Goal: Task Accomplishment & Management: Complete application form

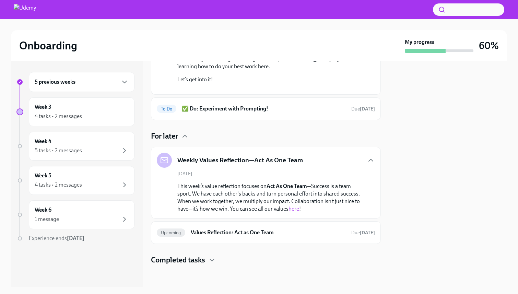
scroll to position [198, 0]
click at [200, 260] on h4 "Completed tasks" at bounding box center [178, 260] width 54 height 10
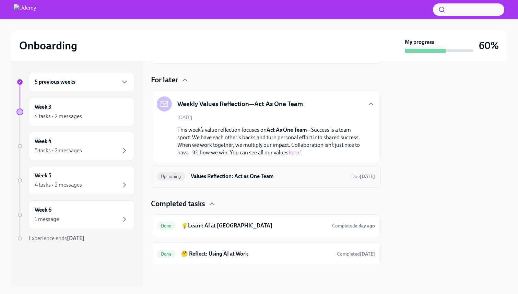
scroll to position [256, 0]
click at [211, 226] on h6 "💡Learn: AI at [GEOGRAPHIC_DATA]" at bounding box center [254, 226] width 146 height 8
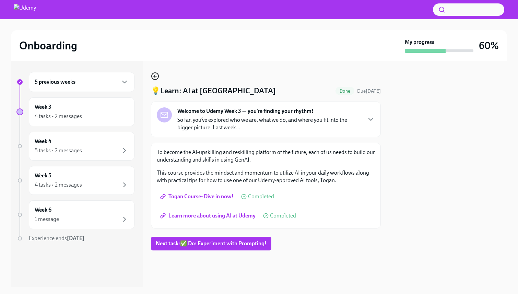
click at [155, 78] on icon "button" at bounding box center [154, 76] width 1 height 3
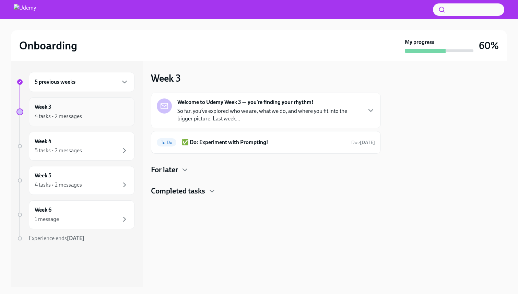
click at [93, 116] on div "4 tasks • 2 messages" at bounding box center [82, 116] width 94 height 8
click at [358, 108] on p "So far, you’ve explored who we are, what we do, and where you fit into the bigg…" at bounding box center [269, 114] width 184 height 15
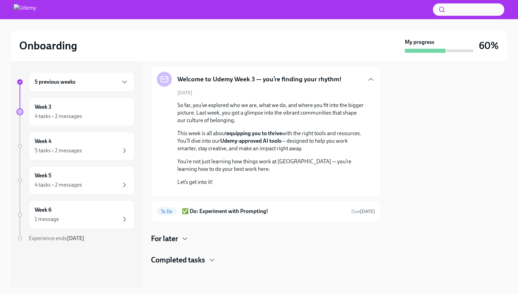
scroll to position [97, 0]
click at [179, 234] on div "For later" at bounding box center [266, 239] width 230 height 10
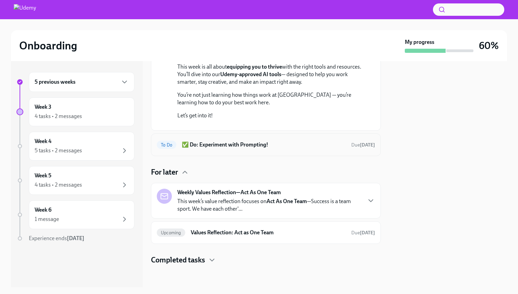
scroll to position [163, 0]
click at [311, 196] on div "Weekly Values Reflection—Act As One Team This week’s value reflection focuses o…" at bounding box center [269, 201] width 184 height 24
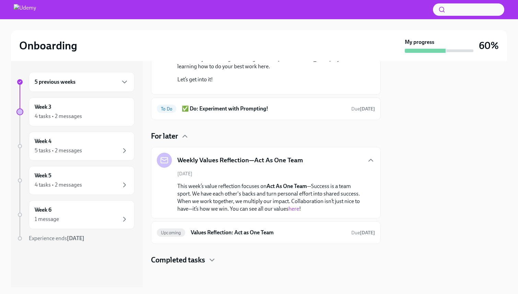
scroll to position [199, 0]
click at [208, 229] on h6 "Values Reflection: Act as One Team" at bounding box center [268, 233] width 155 height 8
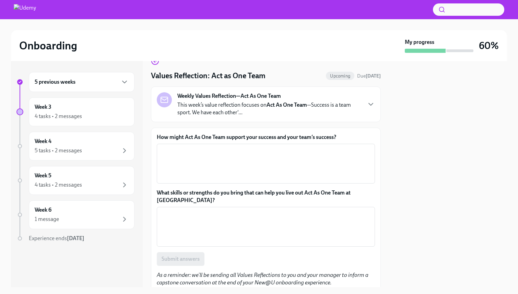
scroll to position [22, 0]
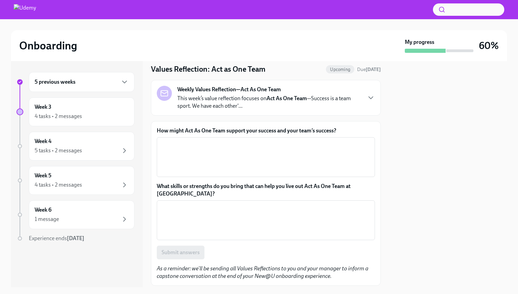
click at [188, 130] on label "How might Act As One Team support your success and your team’s success?" at bounding box center [266, 131] width 218 height 8
click at [188, 141] on textarea "How might Act As One Team support your success and your team’s success?" at bounding box center [266, 157] width 210 height 33
click at [188, 130] on label "How might Act As One Team support your success and your team’s success?" at bounding box center [266, 131] width 218 height 8
click at [188, 141] on textarea "How might Act As One Team support your success and your team’s success?" at bounding box center [266, 157] width 210 height 33
click at [188, 130] on label "How might Act As One Team support your success and your team’s success?" at bounding box center [266, 131] width 218 height 8
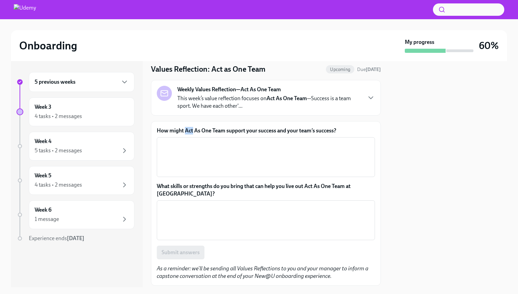
click at [188, 141] on textarea "How might Act As One Team support your success and your team’s success?" at bounding box center [266, 157] width 210 height 33
copy label "How might Act As One Team support your success and your team’s success?"
click at [177, 129] on label "How might Act As One Team support your success and your team’s success?" at bounding box center [266, 131] width 218 height 8
click at [177, 141] on textarea "How might Act As One Team support your success and your team’s success?" at bounding box center [266, 157] width 210 height 33
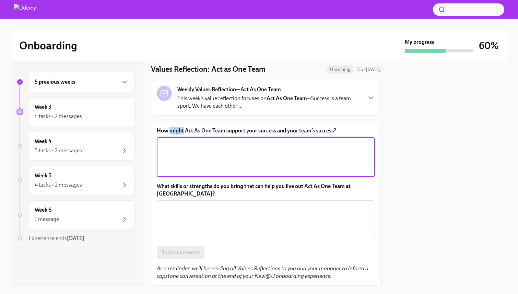
click at [177, 129] on label "How might Act As One Team support your success and your team’s success?" at bounding box center [266, 131] width 218 height 8
click at [177, 141] on textarea "How might Act As One Team support your success and your team’s success?" at bounding box center [266, 157] width 210 height 33
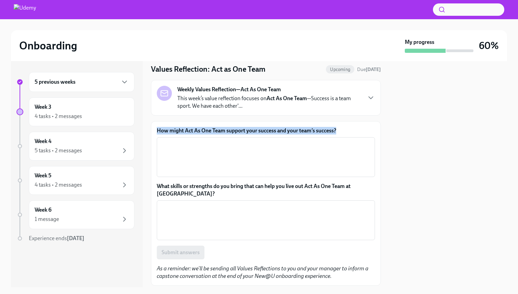
click at [177, 129] on label "How might Act As One Team support your success and your team’s success?" at bounding box center [266, 131] width 218 height 8
click at [177, 141] on textarea "How might Act As One Team support your success and your team’s success?" at bounding box center [266, 157] width 210 height 33
copy label "How might Act As One Team support your success and your team’s success?"
click at [217, 153] on textarea "How might Act As One Team support your success and your team’s success?" at bounding box center [266, 157] width 210 height 33
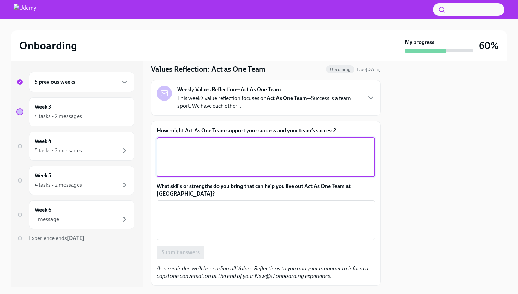
paste textarea "“Act As One Team supports success by breaking silos, fostering open communicati…"
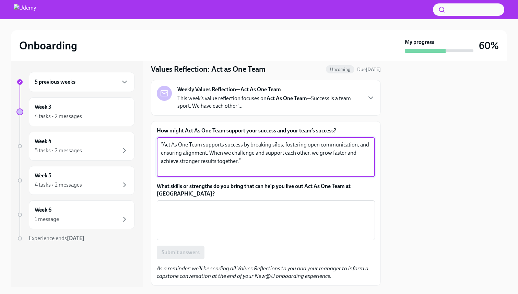
click at [163, 148] on textarea "“Act As One Team supports success by breaking silos, fostering open communicati…" at bounding box center [266, 157] width 210 height 33
click at [202, 145] on textarea "“Act As One Team supports success by breaking silos, fostering open communicati…" at bounding box center [266, 157] width 210 height 33
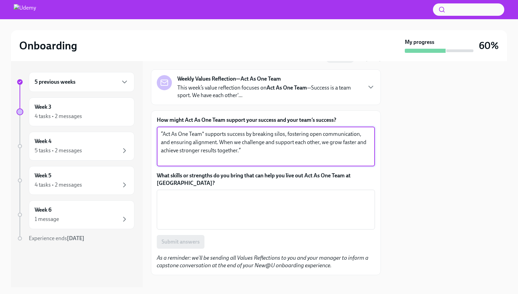
scroll to position [35, 0]
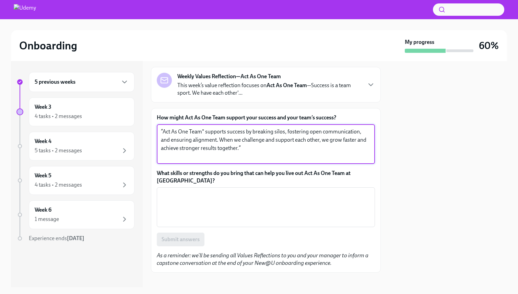
click at [253, 148] on textarea "“Act As One Team" supports success by breaking silos, fostering open communicat…" at bounding box center [266, 144] width 210 height 33
type textarea "“Act As One Team" supports success by breaking silos, fostering open communicat…"
click at [230, 175] on label "What skills or strengths do you bring that can help you live out Act As One Tea…" at bounding box center [266, 177] width 218 height 15
click at [230, 191] on textarea "What skills or strengths do you bring that can help you live out Act As One Tea…" at bounding box center [266, 207] width 210 height 33
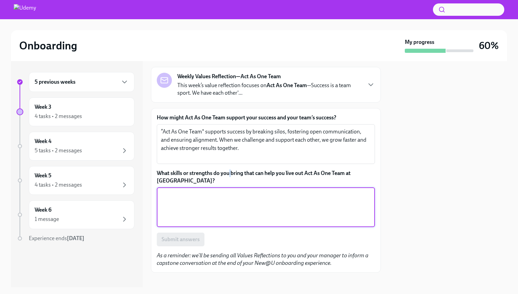
click at [230, 175] on label "What skills or strengths do you bring that can help you live out Act As One Tea…" at bounding box center [266, 177] width 218 height 15
click at [230, 191] on textarea "What skills or strengths do you bring that can help you live out Act As One Tea…" at bounding box center [266, 207] width 210 height 33
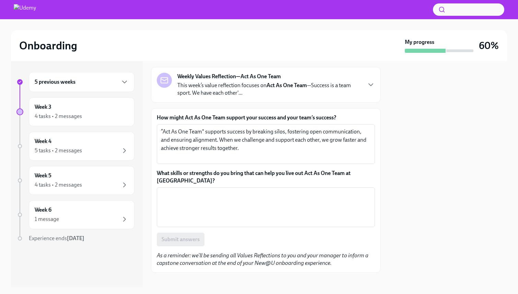
click at [236, 173] on label "What skills or strengths do you bring that can help you live out Act As One Tea…" at bounding box center [266, 177] width 218 height 15
click at [236, 191] on textarea "What skills or strengths do you bring that can help you live out Act As One Tea…" at bounding box center [266, 207] width 210 height 33
click at [236, 173] on label "What skills or strengths do you bring that can help you live out Act As One Tea…" at bounding box center [266, 177] width 218 height 15
click at [236, 191] on textarea "What skills or strengths do you bring that can help you live out Act As One Tea…" at bounding box center [266, 207] width 210 height 33
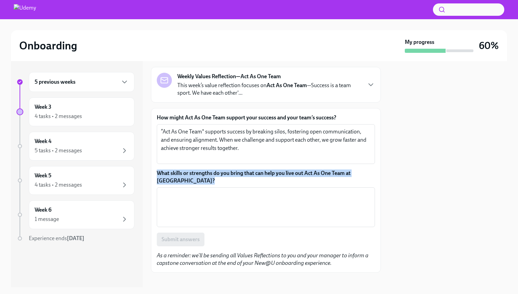
click at [236, 173] on label "What skills or strengths do you bring that can help you live out Act As One Tea…" at bounding box center [266, 177] width 218 height 15
click at [236, 191] on textarea "What skills or strengths do you bring that can help you live out Act As One Tea…" at bounding box center [266, 207] width 210 height 33
copy label "What skills or strengths do you bring that can help you live out Act As One Tea…"
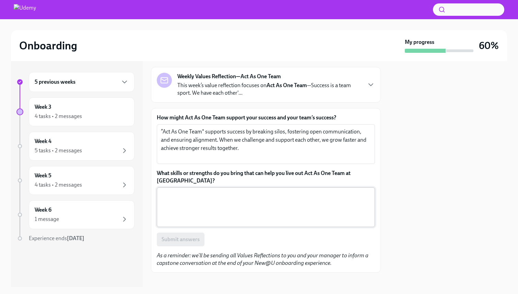
click at [239, 193] on textarea "What skills or strengths do you bring that can help you live out Act As One Tea…" at bounding box center [266, 207] width 210 height 33
paste textarea "“I bring strong collaboration and communication skills that help align with bot…"
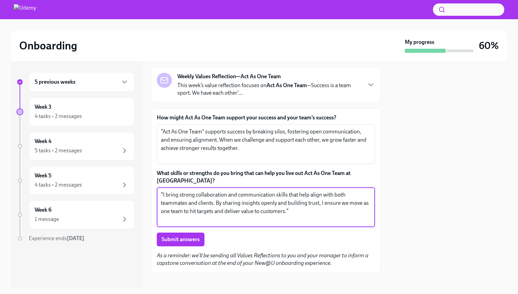
click at [163, 191] on textarea "“I bring strong collaboration and communication skills that help align with bot…" at bounding box center [266, 207] width 210 height 33
click at [279, 202] on textarea "I bring strong collaboration and communication skills that help align with both…" at bounding box center [266, 207] width 210 height 33
click at [297, 196] on textarea "I bring strong collaboration and communication skills that help align with both…" at bounding box center [266, 207] width 210 height 33
click at [335, 206] on textarea "I bring strong collaboration and communication skills that help align with both…" at bounding box center [266, 207] width 210 height 33
click at [169, 207] on textarea "I bring strong collaboration and communication skills that help align with both…" at bounding box center [266, 207] width 210 height 33
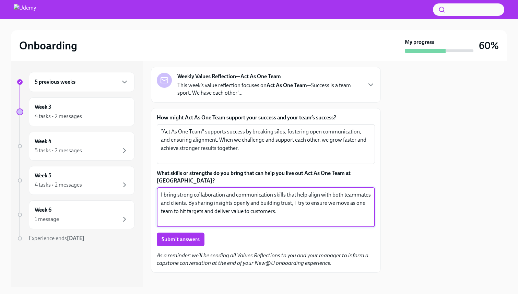
click at [169, 207] on textarea "I bring strong collaboration and communication skills that help align with both…" at bounding box center [266, 207] width 210 height 33
drag, startPoint x: 231, startPoint y: 205, endPoint x: 308, endPoint y: 205, distance: 76.9
click at [308, 205] on textarea "I bring strong collaboration and communication skills that help align with both…" at bounding box center [266, 207] width 210 height 33
type textarea "I bring strong collaboration and communication skills that help align with both…"
click at [188, 236] on span "Submit answers" at bounding box center [181, 239] width 38 height 7
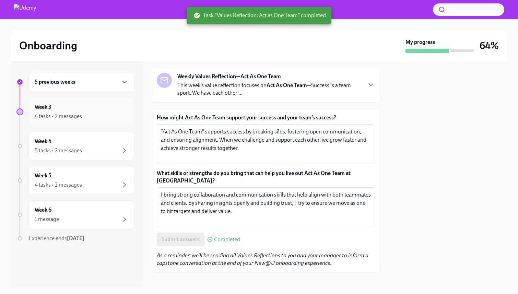
click at [92, 111] on div "Week 3 4 tasks • 2 messages" at bounding box center [82, 111] width 94 height 17
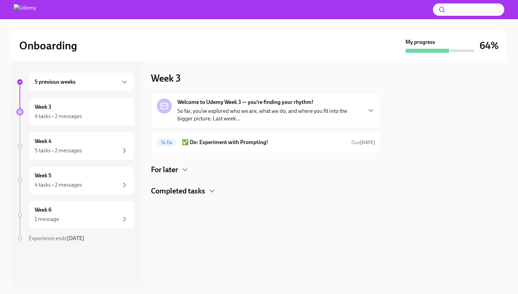
click at [172, 173] on h4 "For later" at bounding box center [164, 170] width 27 height 10
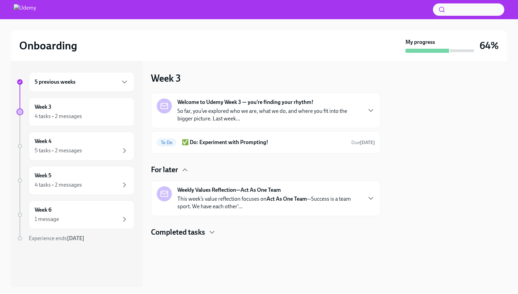
click at [318, 194] on div "Weekly Values Reflection—Act As One Team This week’s value reflection focuses o…" at bounding box center [269, 198] width 184 height 24
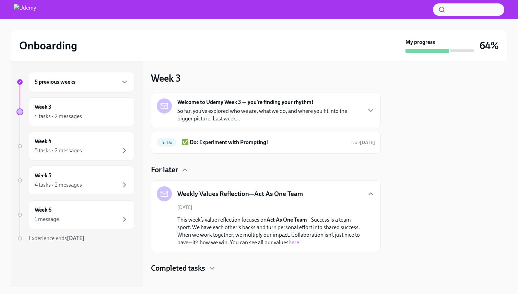
scroll to position [8, 0]
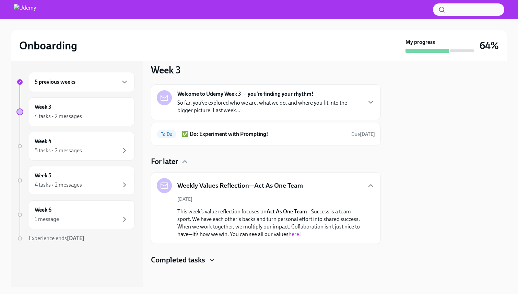
click at [210, 258] on icon "button" at bounding box center [212, 260] width 8 height 8
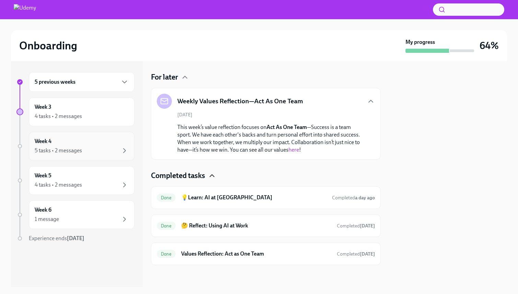
click at [82, 144] on div "Week 4 5 tasks • 2 messages" at bounding box center [82, 146] width 94 height 17
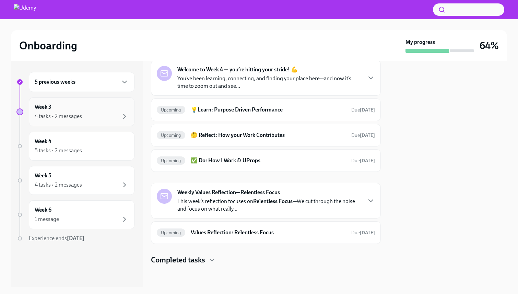
click at [97, 110] on div "Week 3 4 tasks • 2 messages" at bounding box center [82, 111] width 94 height 17
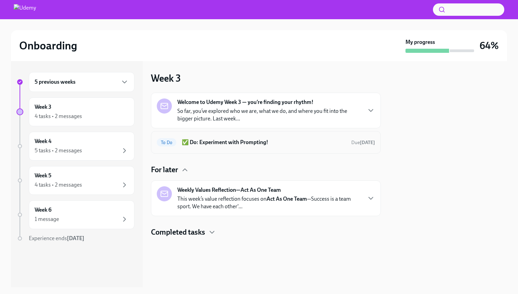
click at [311, 141] on h6 "✅ Do: Experiment with Prompting!" at bounding box center [264, 143] width 164 height 8
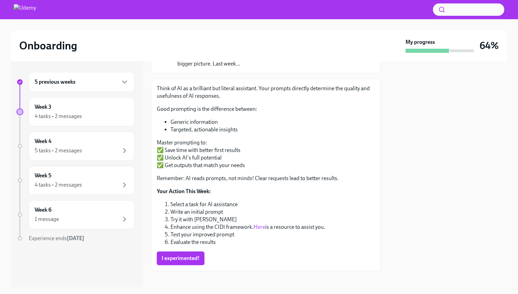
scroll to position [70, 0]
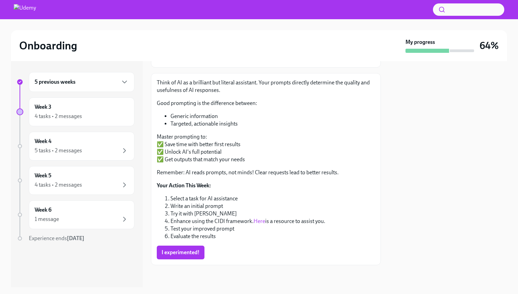
click at [258, 222] on link "Here" at bounding box center [260, 221] width 12 height 7
click at [184, 249] on span "I experimented!" at bounding box center [181, 252] width 38 height 7
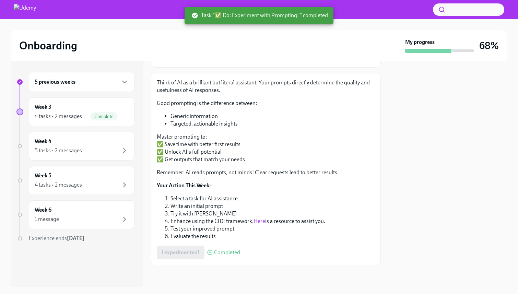
click at [108, 82] on div "5 previous weeks" at bounding box center [82, 82] width 94 height 8
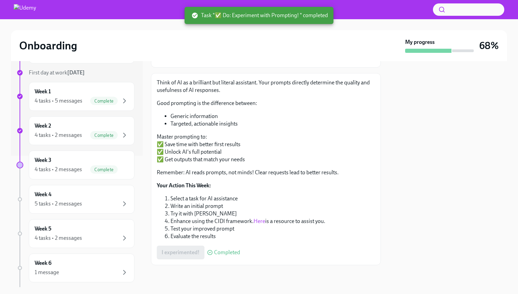
scroll to position [167, 0]
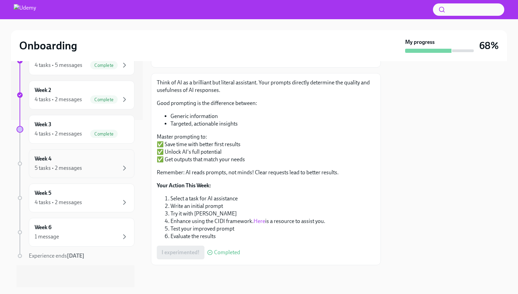
click at [91, 162] on div "Week 4 5 tasks • 2 messages" at bounding box center [82, 163] width 94 height 17
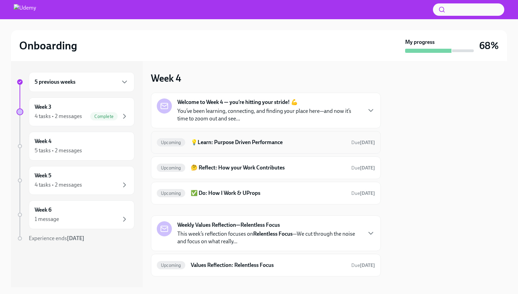
click at [272, 138] on div "Upcoming 💡Learn: Purpose Driven Performance Due [DATE]" at bounding box center [266, 142] width 218 height 11
